Goal: Find specific page/section: Find specific page/section

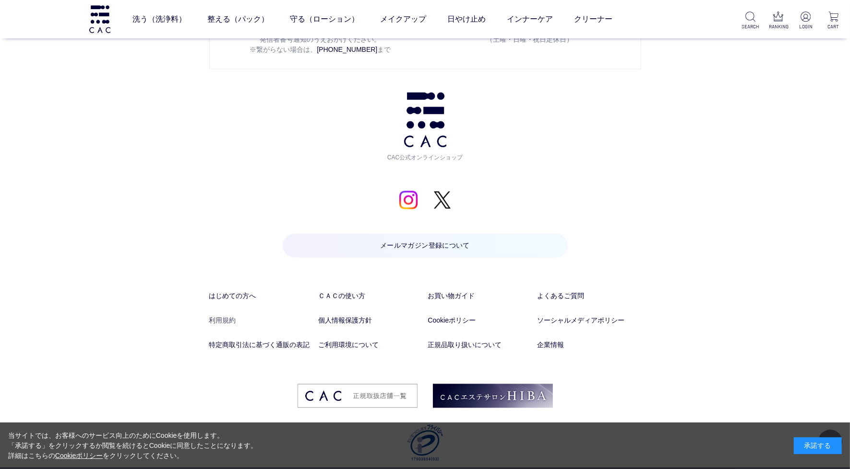
scroll to position [4871, 0]
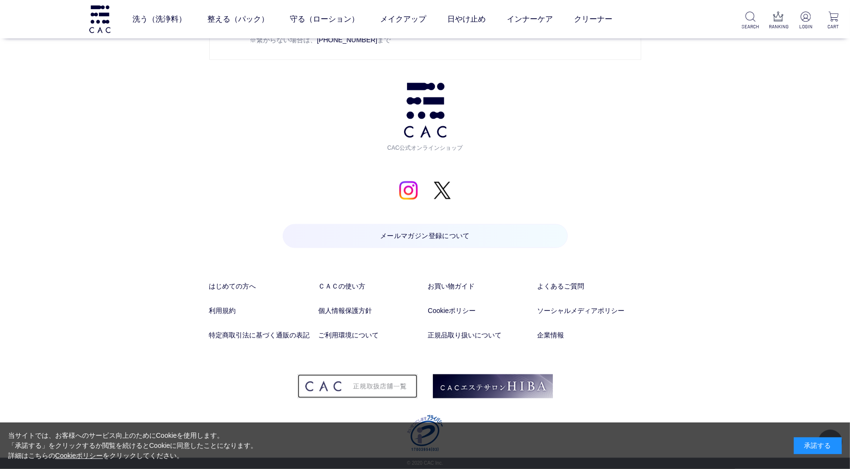
click at [381, 390] on img at bounding box center [357, 386] width 120 height 24
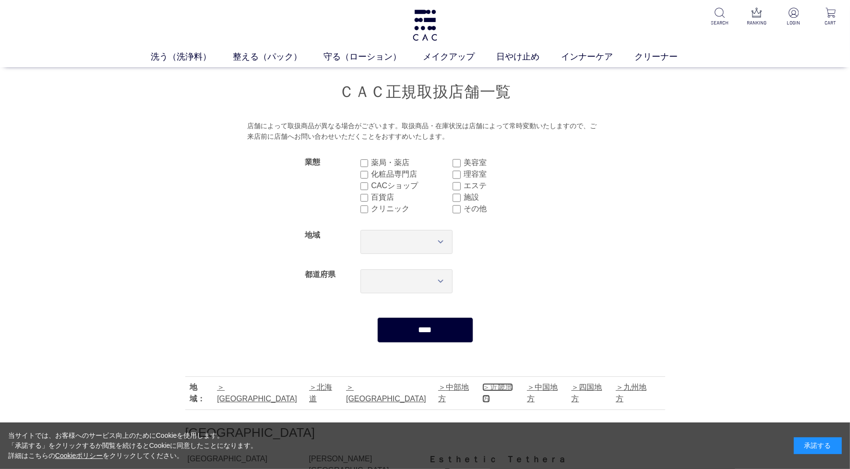
click at [482, 391] on link "近畿地方" at bounding box center [497, 393] width 31 height 20
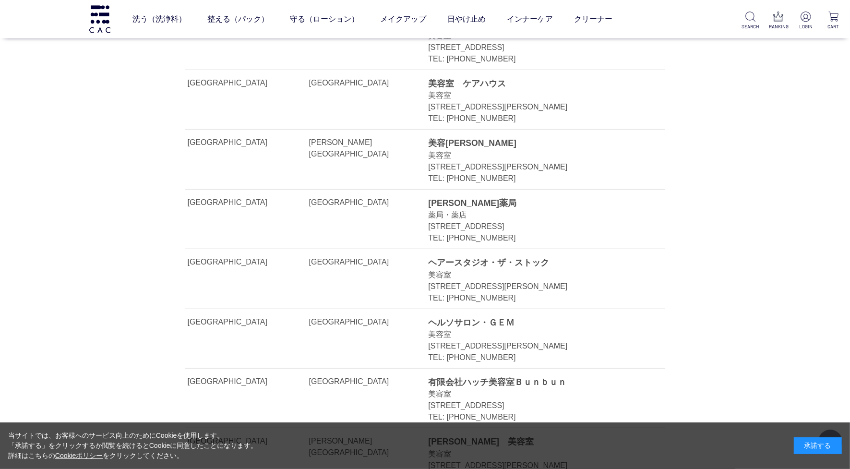
scroll to position [14250, 0]
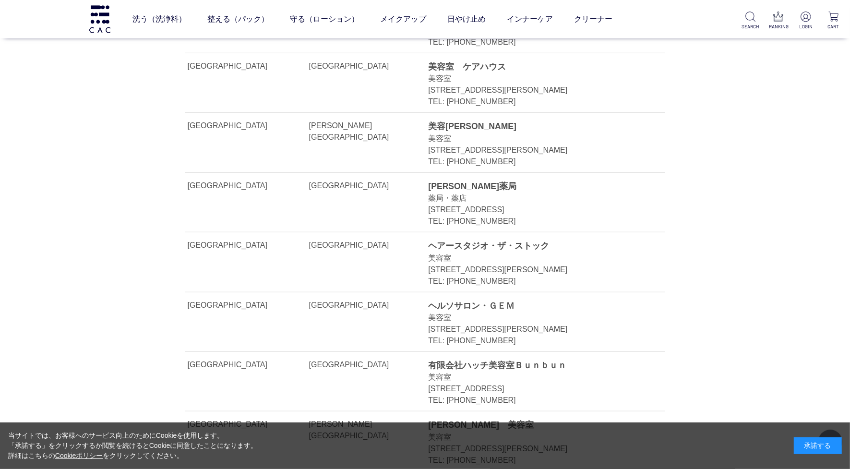
drag, startPoint x: 427, startPoint y: 180, endPoint x: 482, endPoint y: 176, distance: 55.3
drag, startPoint x: 482, startPoint y: 176, endPoint x: 552, endPoint y: 172, distance: 69.7
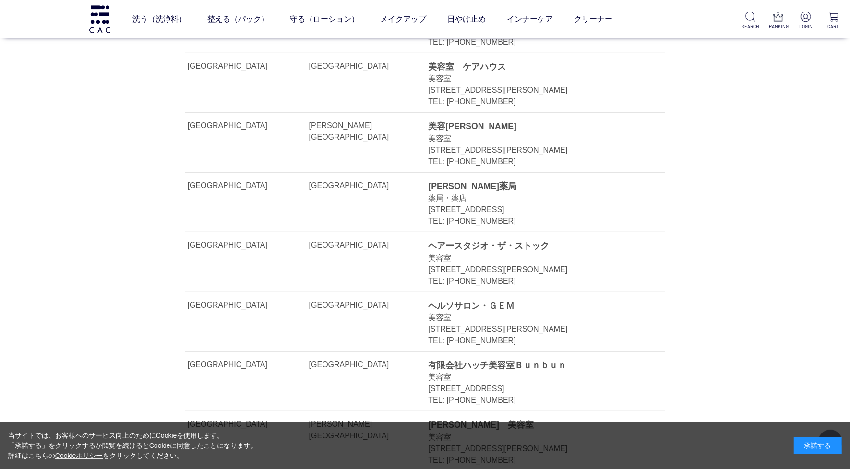
drag, startPoint x: 625, startPoint y: 205, endPoint x: 425, endPoint y: 209, distance: 199.6
drag, startPoint x: 425, startPoint y: 209, endPoint x: 564, endPoint y: 206, distance: 138.7
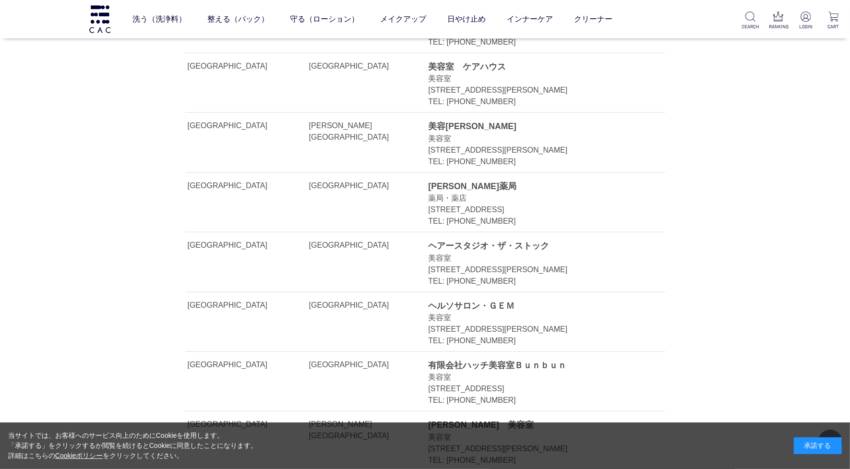
copy li "良薬堂薬店 薬局・薬店 大阪府大阪市北区芝田一丁目１－３阪急三番街北館１階"
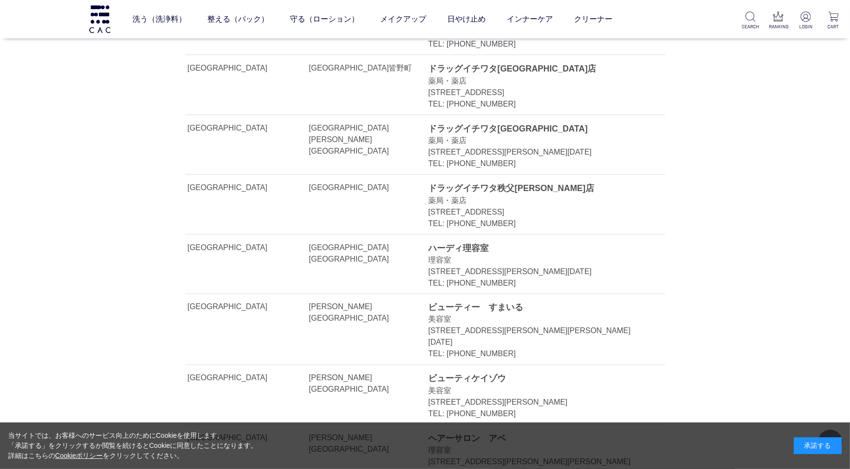
scroll to position [0, 0]
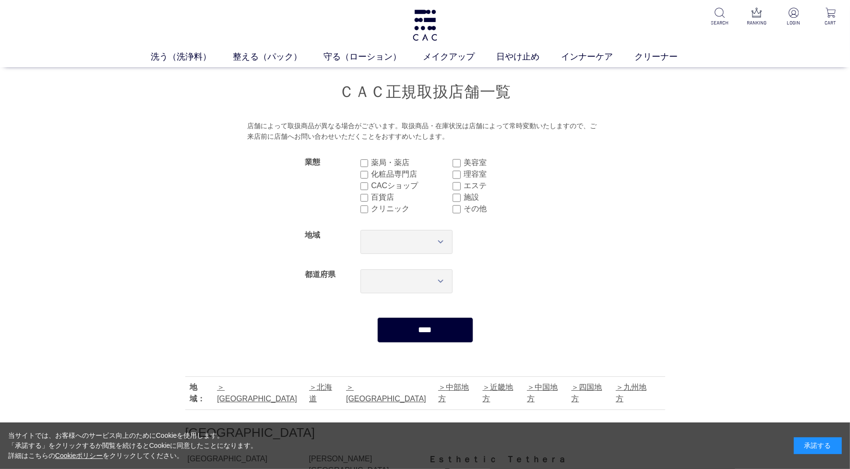
click at [437, 337] on input "****" at bounding box center [425, 329] width 96 height 25
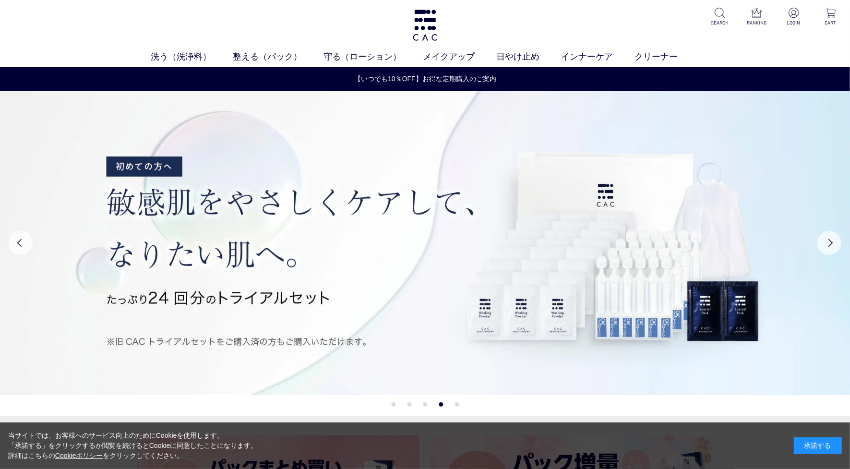
scroll to position [1379, 0]
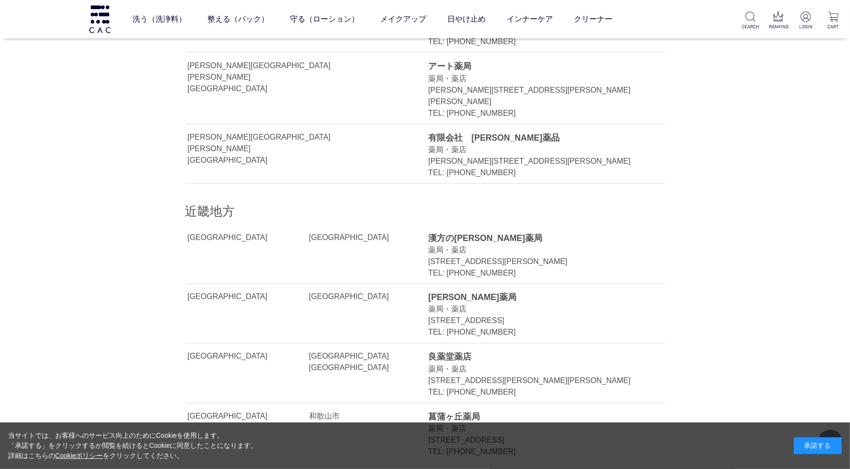
scroll to position [1559, 0]
